Goal: Information Seeking & Learning: Find specific page/section

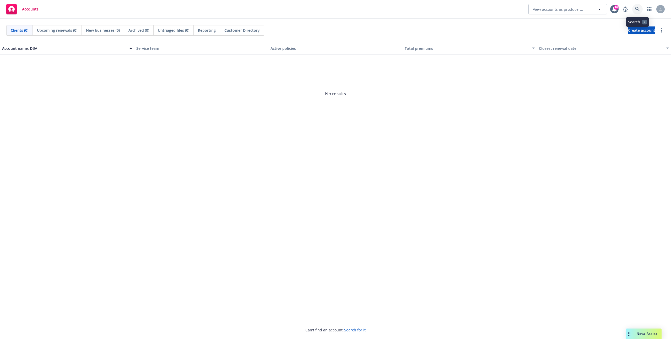
click at [634, 10] on link at bounding box center [637, 9] width 10 height 10
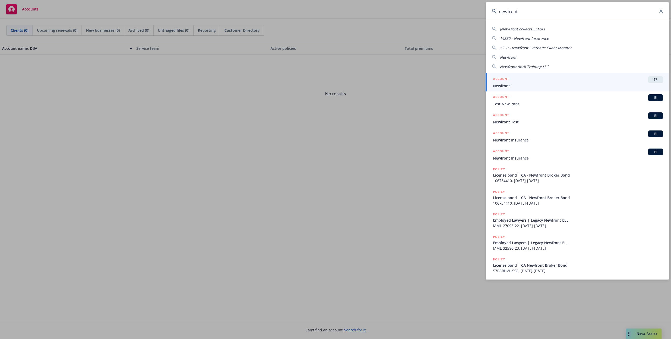
type input "newfront"
click at [533, 82] on div "ACCOUNT TR" at bounding box center [578, 79] width 170 height 7
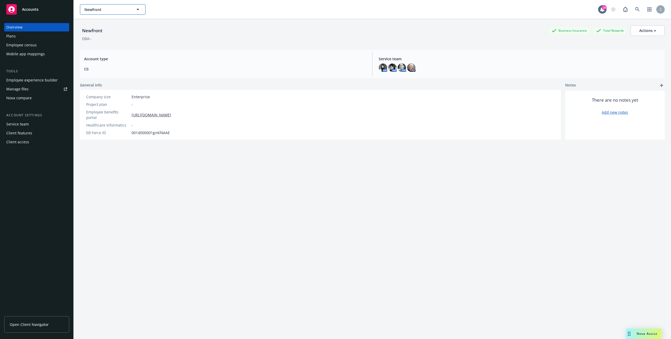
click at [101, 8] on span "Newfront" at bounding box center [106, 10] width 45 height 6
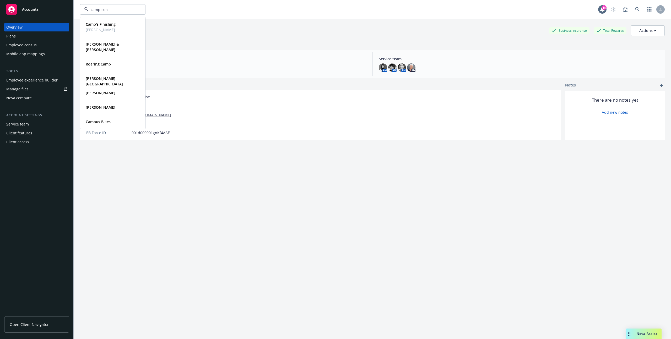
type input "camp cons"
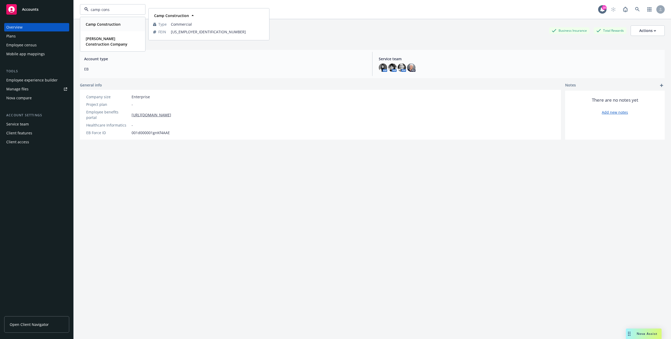
click at [107, 25] on strong "Camp Construction" at bounding box center [103, 24] width 35 height 5
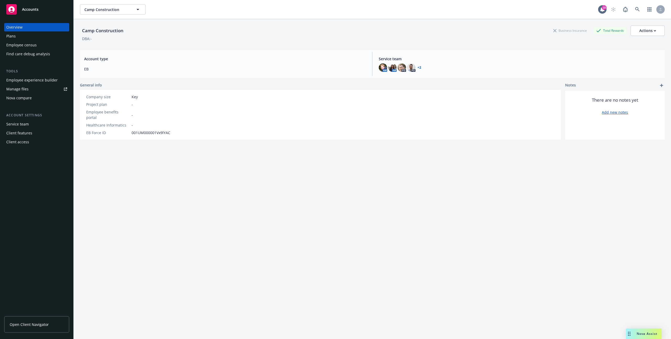
click at [35, 44] on div "Employee census" at bounding box center [21, 45] width 30 height 8
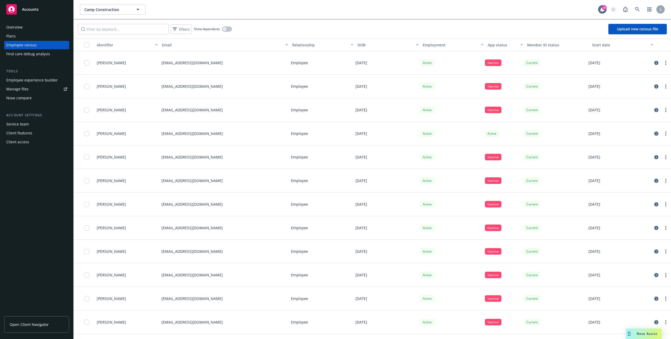
click at [638, 333] on span "Nova Assist" at bounding box center [646, 333] width 21 height 4
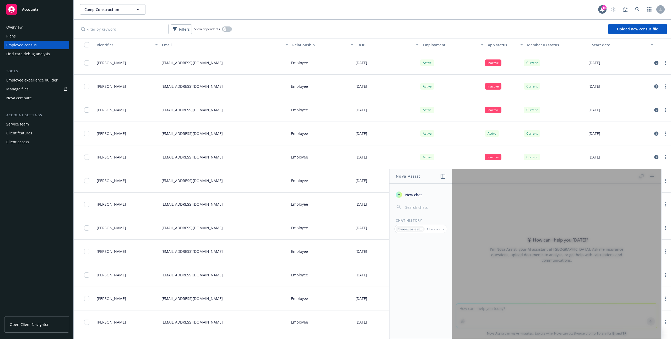
click at [385, 17] on div "Camp Construction Camp Construction 18" at bounding box center [372, 9] width 597 height 19
click at [358, 223] on div "[DATE]" at bounding box center [385, 228] width 65 height 24
click at [630, 179] on div at bounding box center [556, 254] width 209 height 170
click at [321, 275] on div "Employee" at bounding box center [321, 275] width 65 height 24
click at [546, 20] on div "Filters Show dependents Upload new census file" at bounding box center [372, 29] width 597 height 19
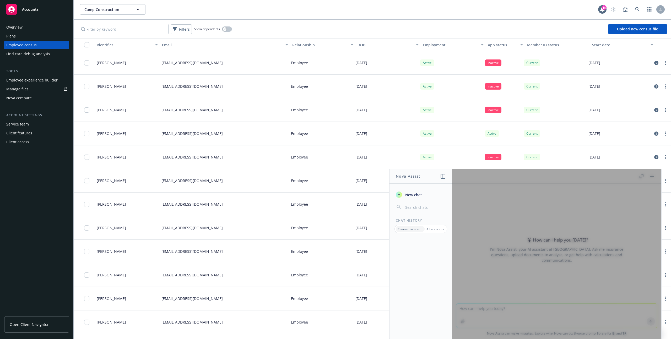
click at [653, 177] on div at bounding box center [556, 254] width 209 height 170
click at [643, 177] on div at bounding box center [556, 254] width 209 height 170
click at [641, 177] on div at bounding box center [556, 254] width 209 height 170
click at [443, 178] on icon "button" at bounding box center [442, 176] width 5 height 5
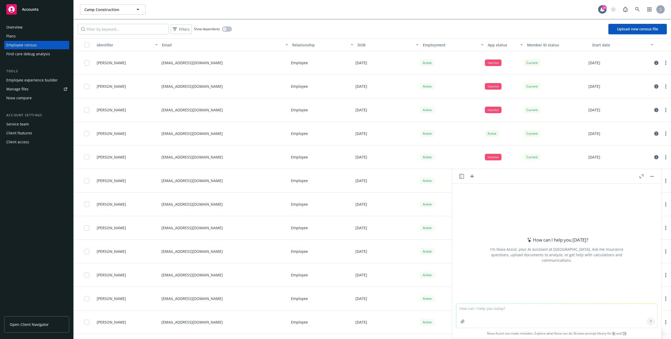
click at [651, 177] on button "button" at bounding box center [651, 176] width 6 height 6
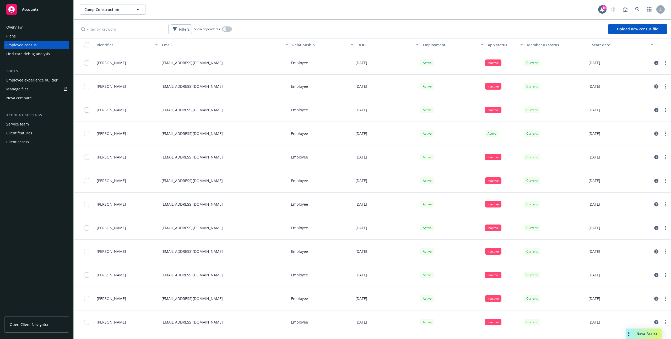
click at [635, 335] on div "Nova Assist" at bounding box center [646, 333] width 29 height 4
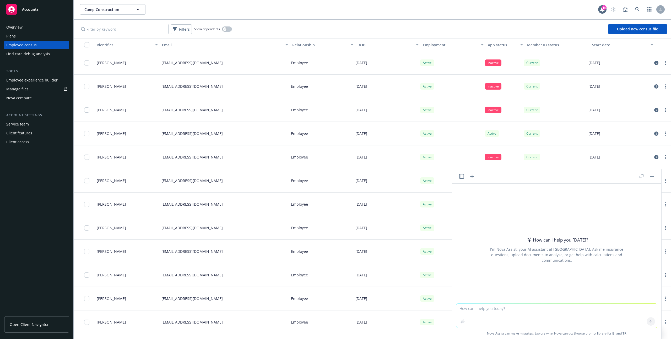
click at [461, 175] on icon "button" at bounding box center [461, 176] width 5 height 5
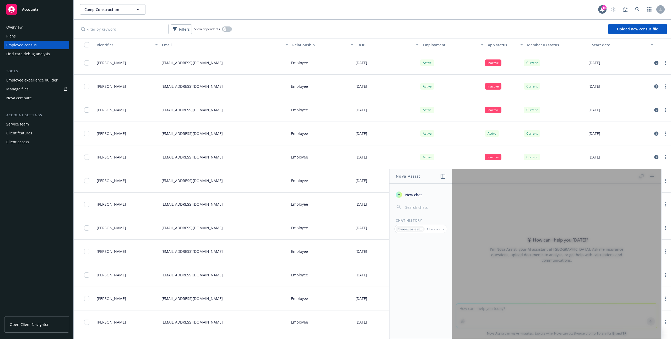
click at [432, 231] on p "All accounts" at bounding box center [435, 229] width 18 height 4
click at [410, 230] on p "Current account" at bounding box center [410, 229] width 24 height 4
click at [443, 178] on icon "button" at bounding box center [442, 176] width 5 height 5
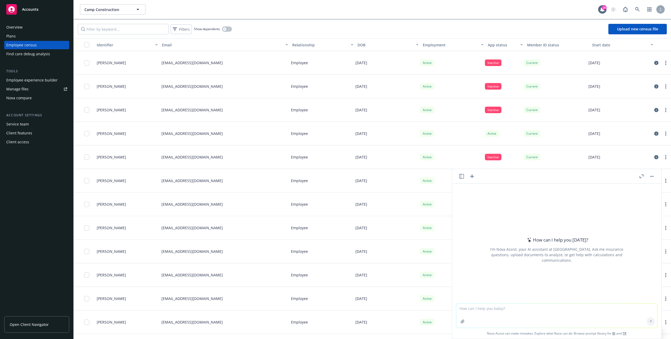
drag, startPoint x: 573, startPoint y: 174, endPoint x: 555, endPoint y: 176, distance: 18.9
click at [554, 176] on header at bounding box center [556, 176] width 209 height 15
click at [654, 178] on button at bounding box center [651, 176] width 6 height 6
click at [650, 175] on button "button" at bounding box center [651, 176] width 6 height 6
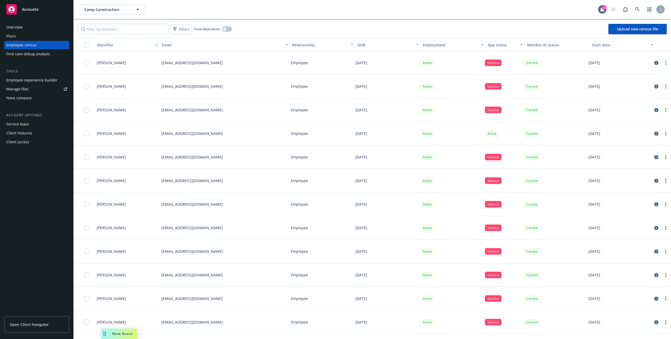
drag, startPoint x: 630, startPoint y: 335, endPoint x: 105, endPoint y: 335, distance: 525.3
click at [106, 336] on div "Drag to move" at bounding box center [104, 334] width 7 height 10
click at [112, 333] on span "Nova Assist" at bounding box center [122, 333] width 21 height 4
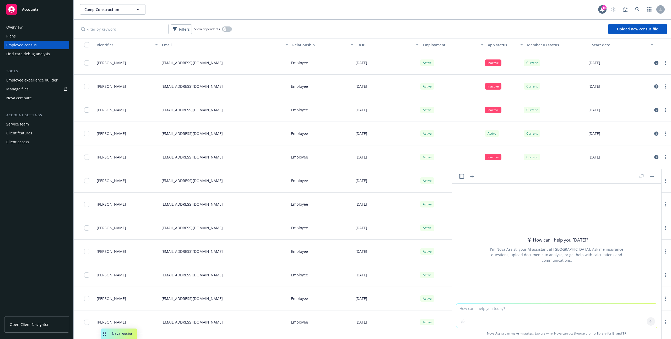
click at [651, 174] on button "button" at bounding box center [651, 176] width 6 height 6
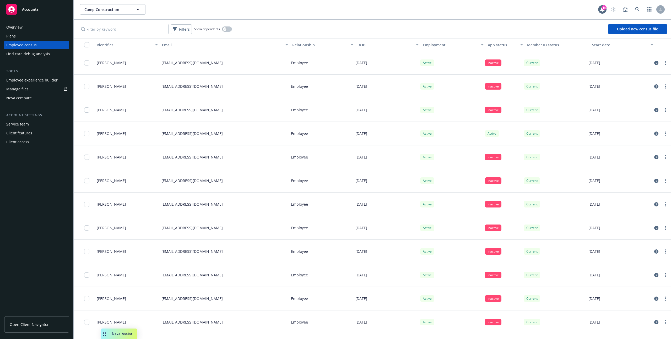
drag, startPoint x: 123, startPoint y: 334, endPoint x: 61, endPoint y: 331, distance: 61.9
click at [61, 331] on body "Accounts Overview Plans Employee census Find care debug analysis Tools Employee…" at bounding box center [335, 169] width 671 height 339
click at [104, 334] on icon "Drag to move" at bounding box center [104, 334] width 2 height 4
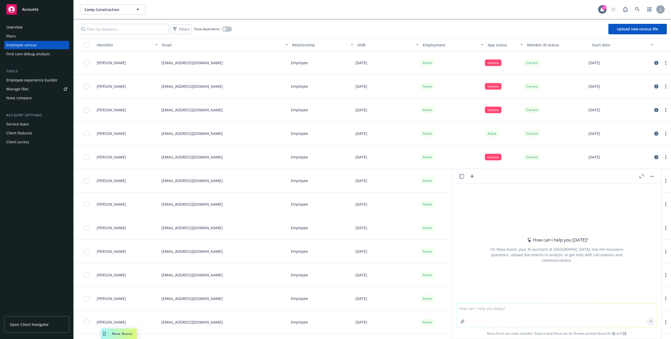
click at [104, 334] on icon "Drag to move" at bounding box center [104, 334] width 2 height 4
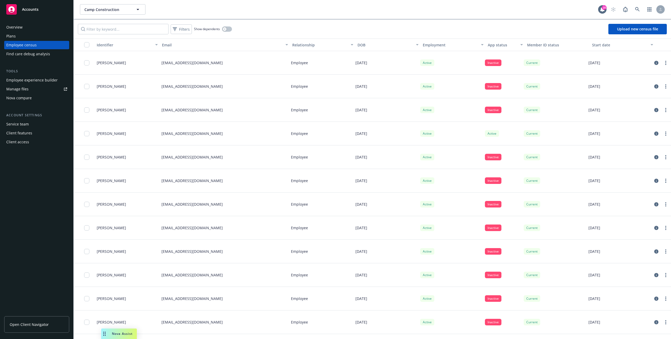
click at [104, 334] on icon "Drag to move" at bounding box center [104, 334] width 2 height 4
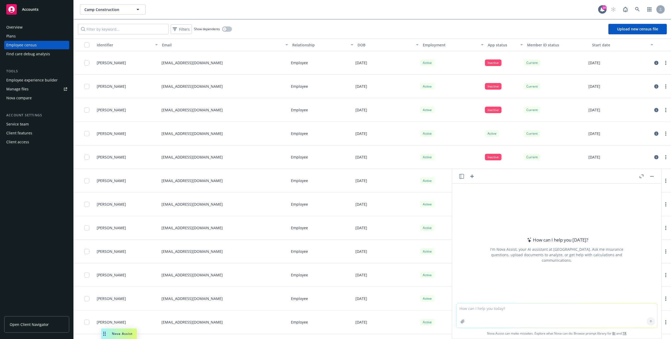
click at [104, 334] on icon "Drag to move" at bounding box center [104, 334] width 2 height 4
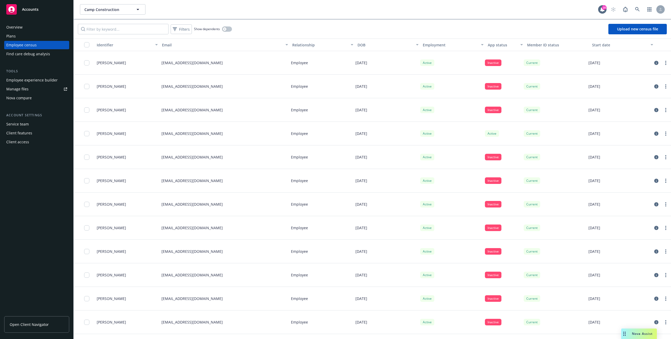
drag, startPoint x: 109, startPoint y: 335, endPoint x: 624, endPoint y: 322, distance: 514.7
click at [624, 322] on body "Accounts Overview Plans Employee census Find care debug analysis Tools Employee…" at bounding box center [335, 169] width 671 height 339
click at [627, 335] on div "Drag to move" at bounding box center [624, 334] width 7 height 10
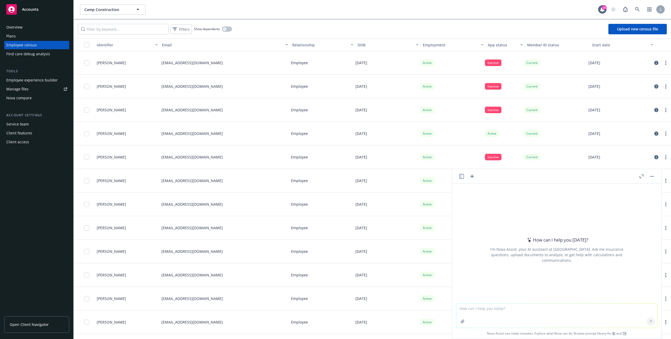
click at [624, 335] on link "TR" at bounding box center [624, 333] width 4 height 4
click at [653, 177] on button "button" at bounding box center [651, 176] width 6 height 6
